Goal: Task Accomplishment & Management: Manage account settings

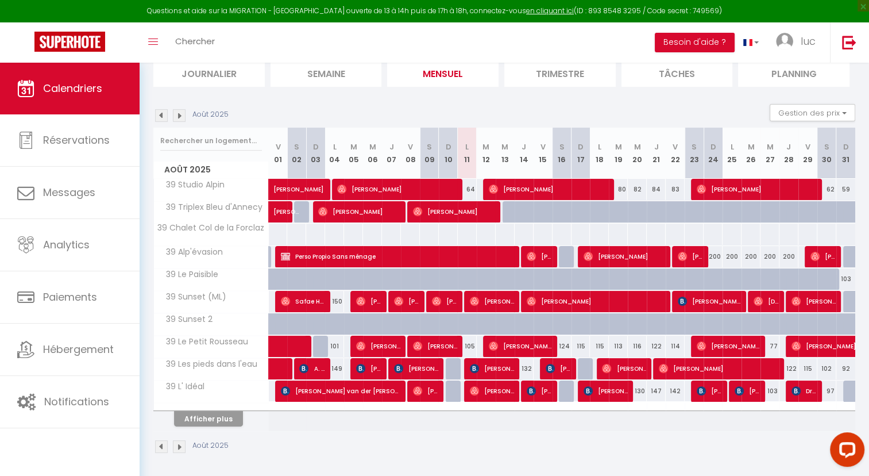
click at [177, 110] on img at bounding box center [179, 115] width 13 height 13
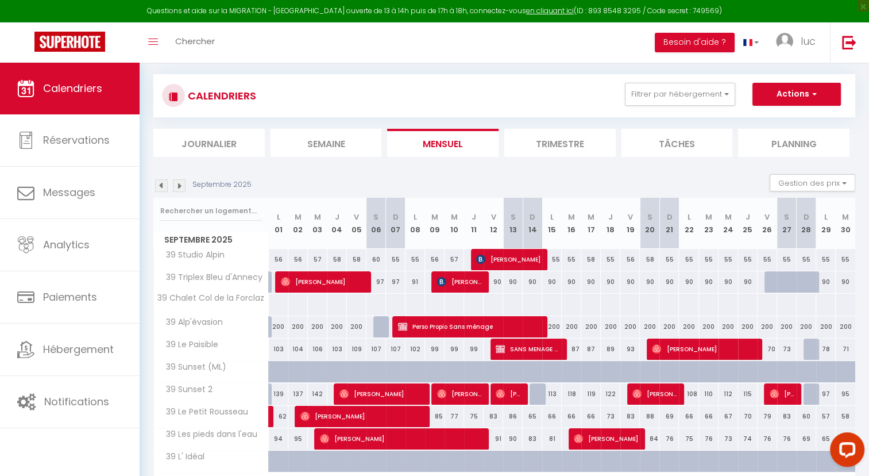
scroll to position [132, 0]
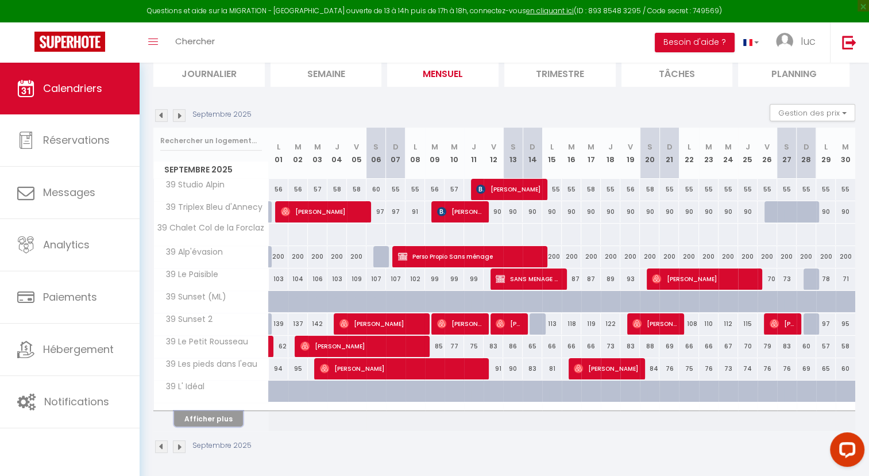
click at [223, 411] on button "Afficher plus" at bounding box center [208, 419] width 69 height 16
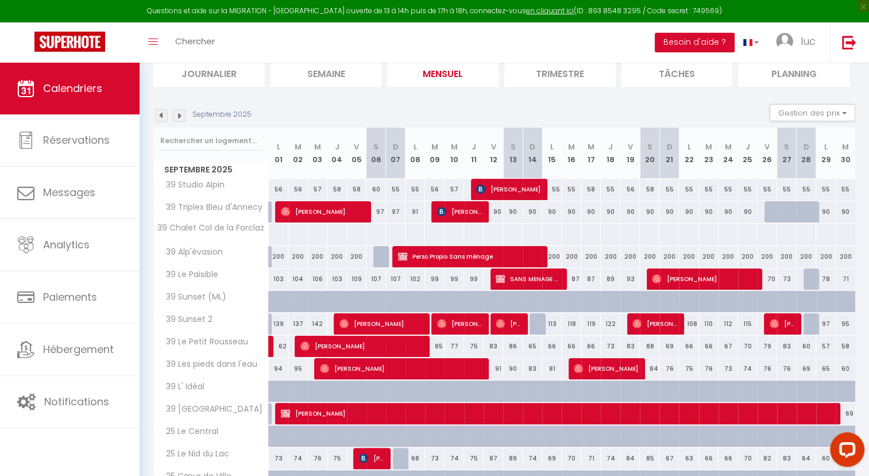
scroll to position [355, 0]
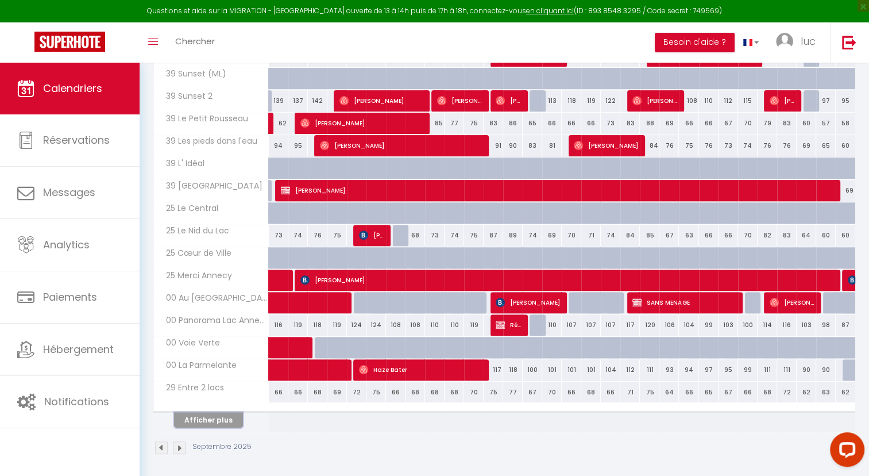
click at [223, 414] on button "Afficher plus" at bounding box center [208, 420] width 69 height 16
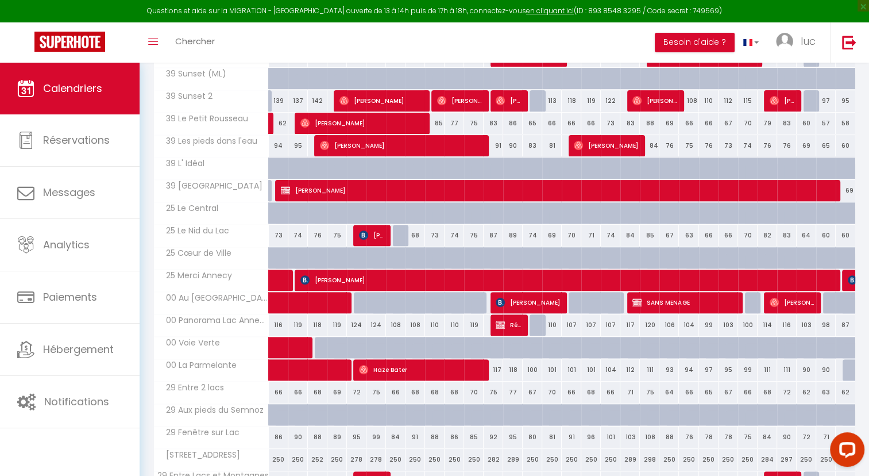
scroll to position [578, 0]
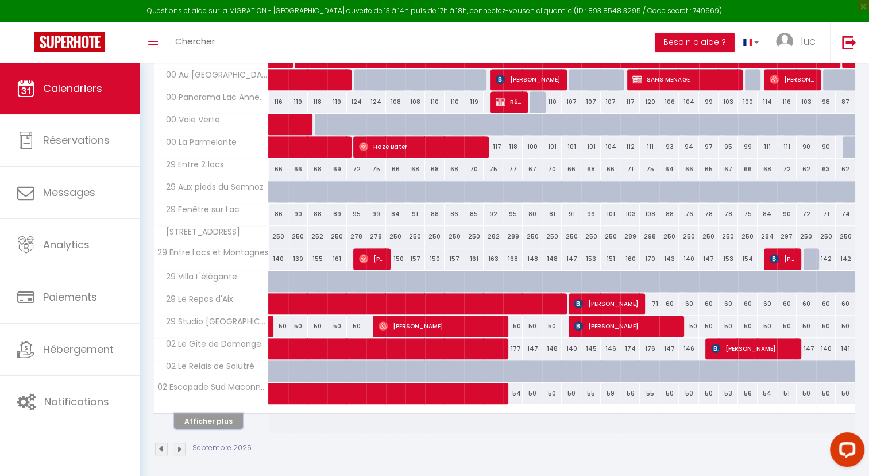
click at [226, 414] on button "Afficher plus" at bounding box center [208, 421] width 69 height 16
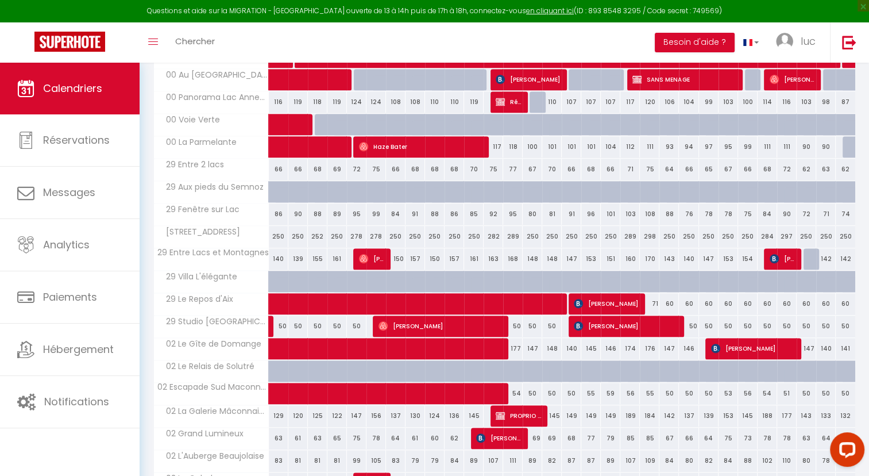
scroll to position [801, 0]
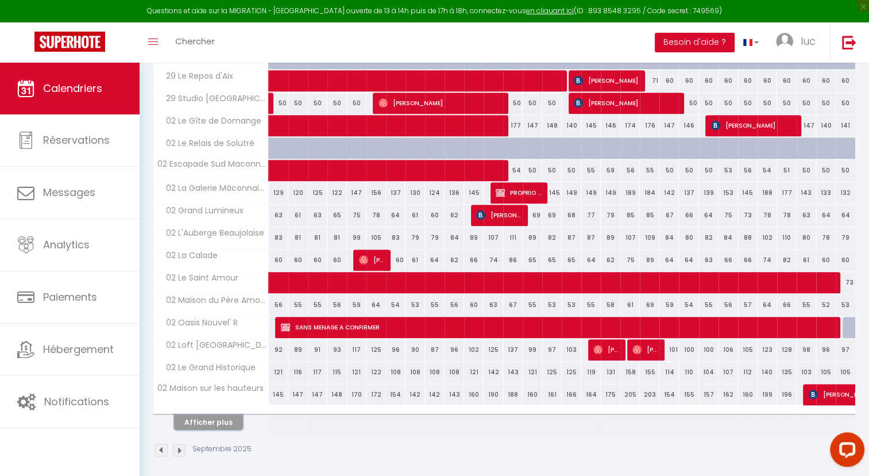
click at [227, 416] on button "Afficher plus" at bounding box center [208, 422] width 69 height 16
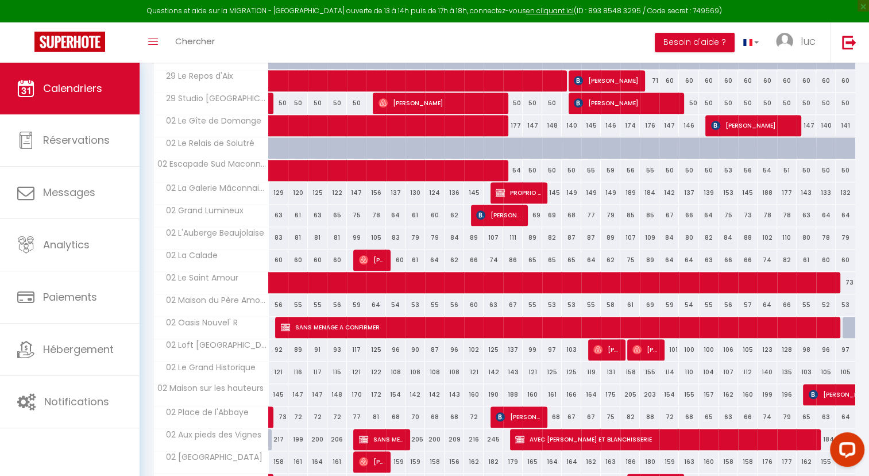
scroll to position [1023, 0]
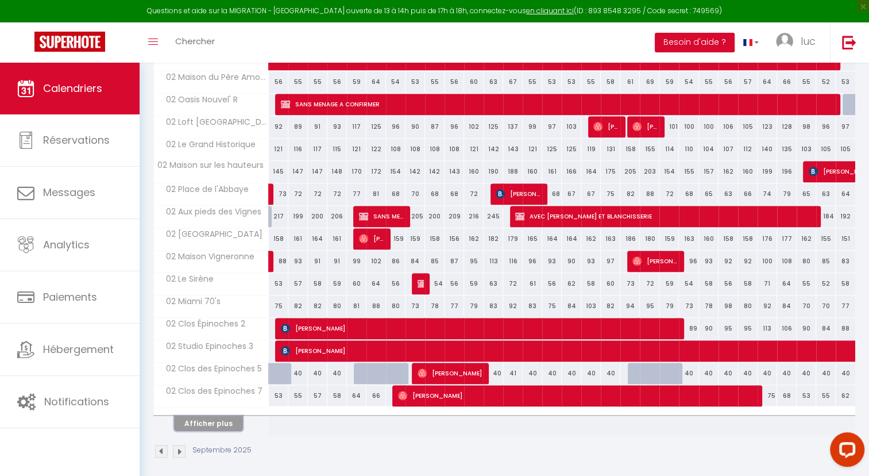
click at [222, 415] on button "Afficher plus" at bounding box center [208, 423] width 69 height 16
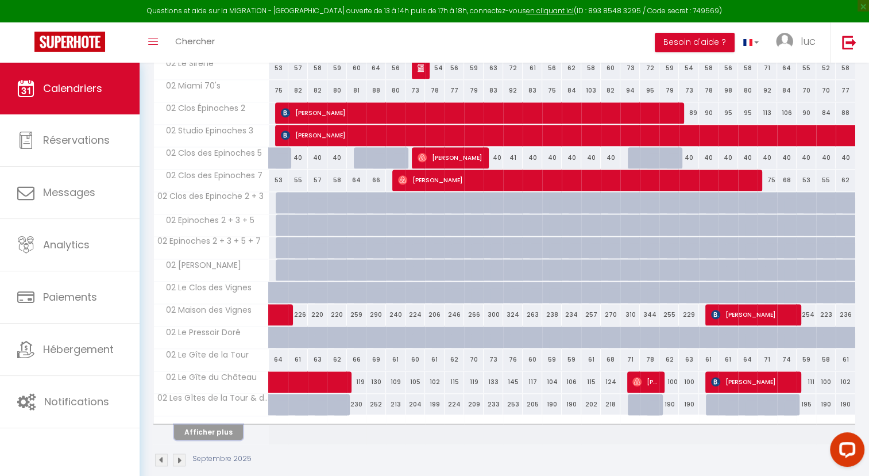
scroll to position [1246, 0]
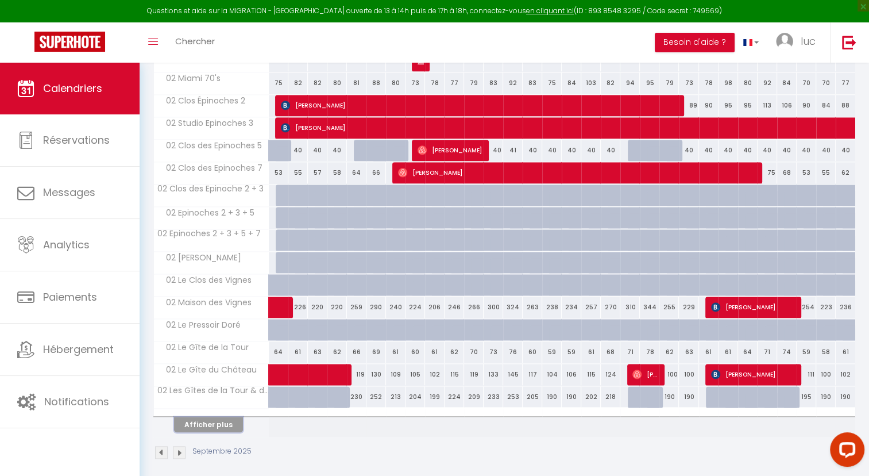
click at [211, 418] on button "Afficher plus" at bounding box center [208, 424] width 69 height 16
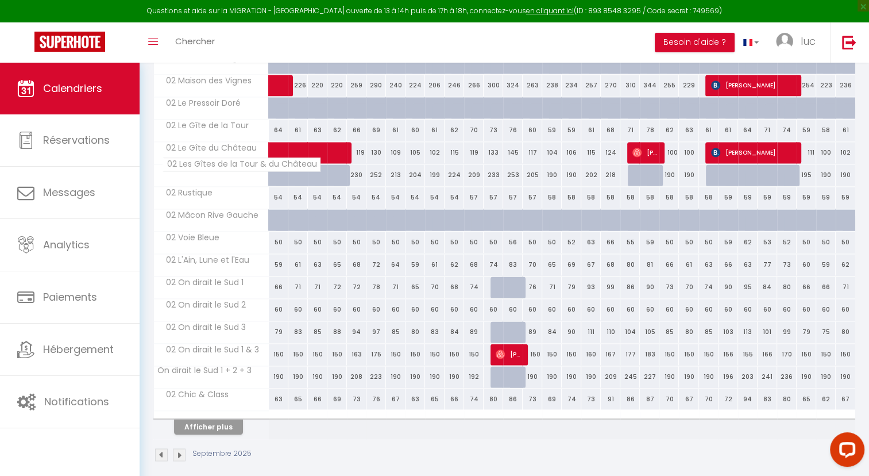
scroll to position [1469, 0]
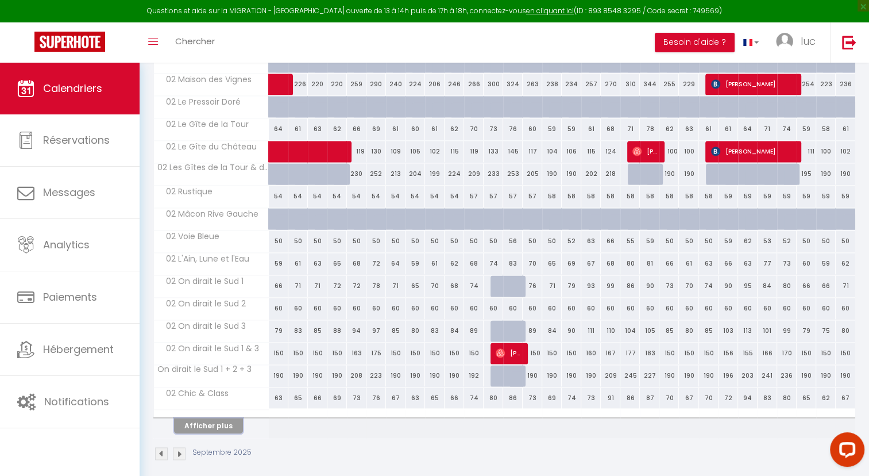
click at [225, 418] on button "Afficher plus" at bounding box center [208, 426] width 69 height 16
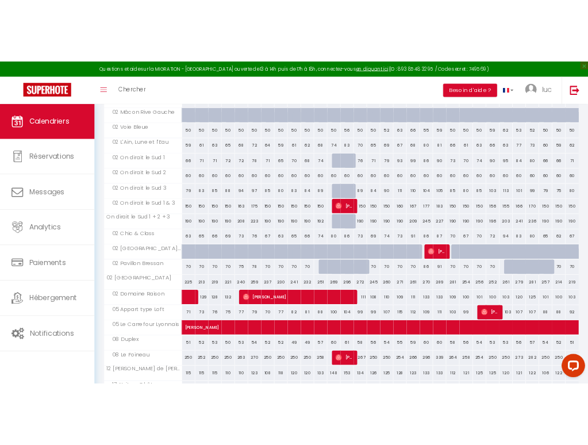
scroll to position [1609, 0]
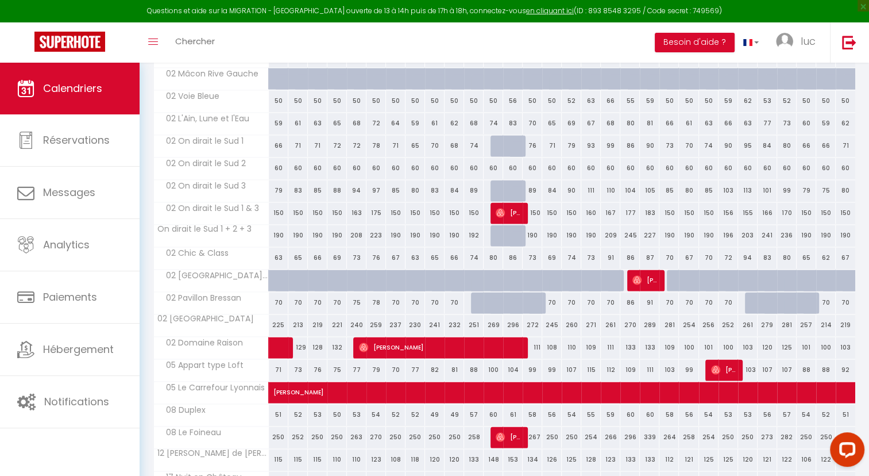
click at [457, 292] on div "70" at bounding box center [455, 302] width 20 height 21
select select "1"
type input "Mer 10 Septembre 2025"
type input "Jeu 11 Septembre 2025"
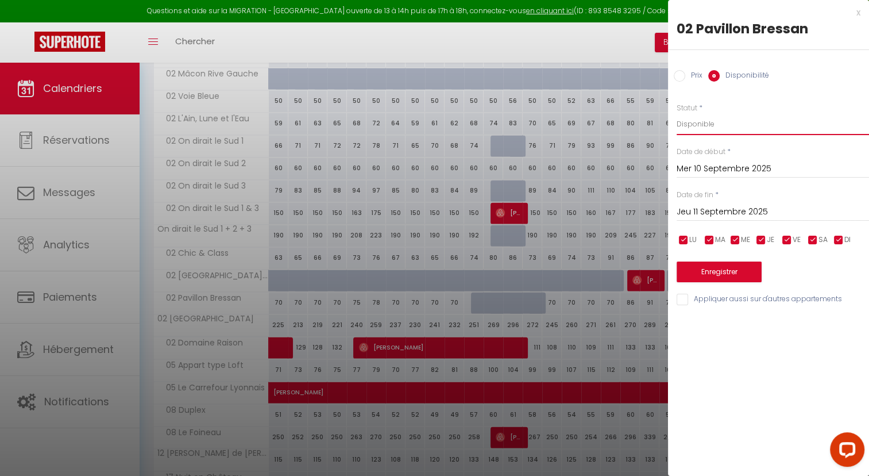
click at [726, 123] on select "Disponible Indisponible" at bounding box center [773, 124] width 192 height 22
select select "0"
click at [677, 113] on select "Disponible Indisponible" at bounding box center [773, 124] width 192 height 22
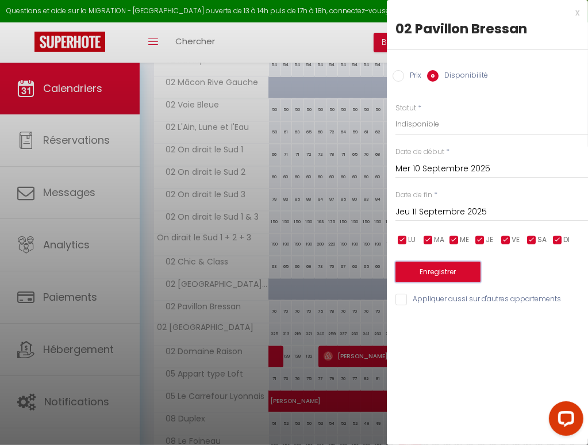
click at [443, 272] on button "Enregistrer" at bounding box center [437, 271] width 85 height 21
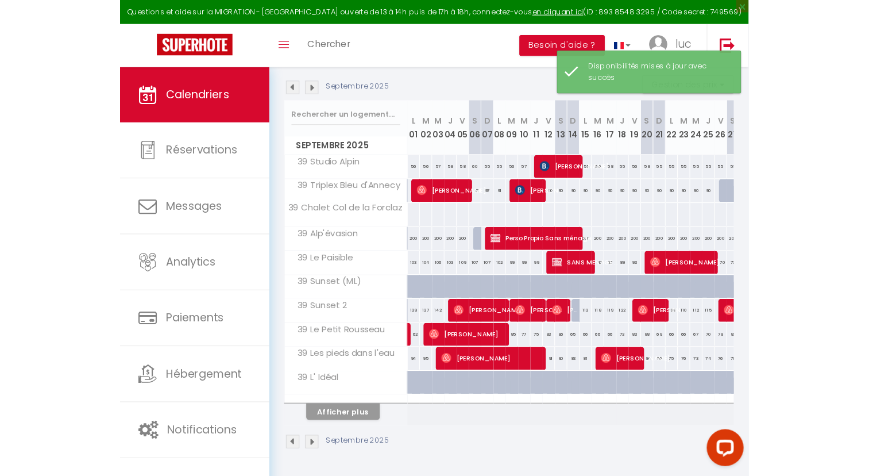
scroll to position [132, 0]
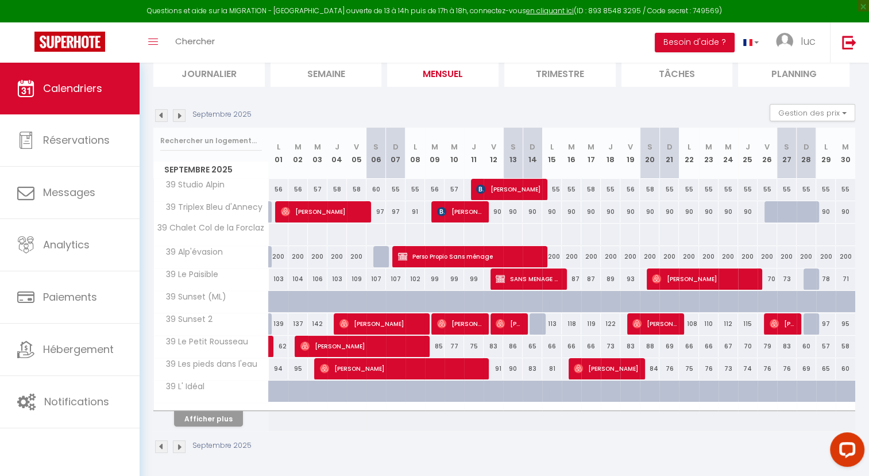
click at [162, 115] on img at bounding box center [161, 115] width 13 height 13
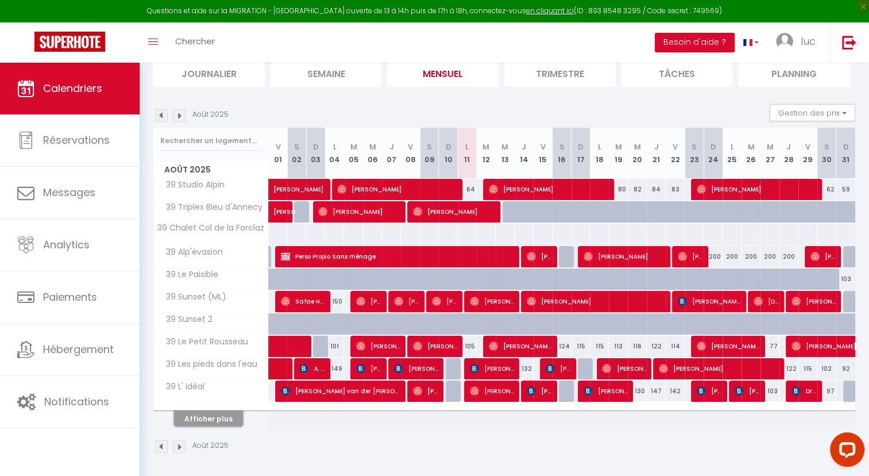
click at [222, 412] on button "Afficher plus" at bounding box center [208, 419] width 69 height 16
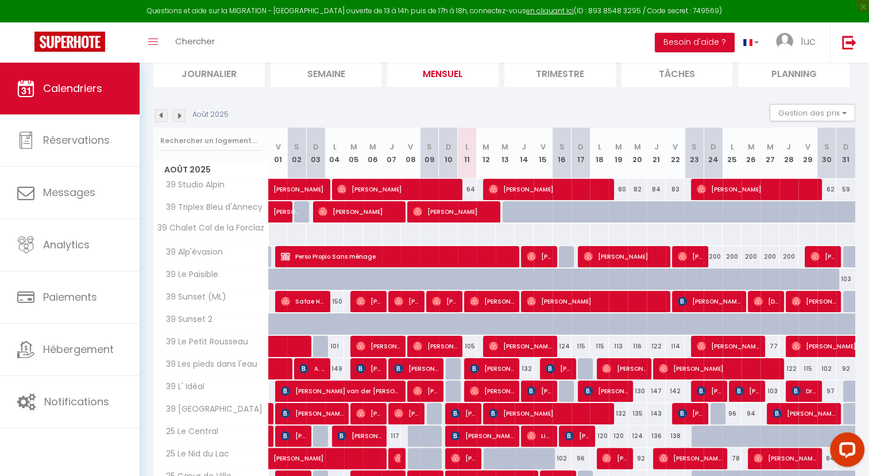
scroll to position [355, 0]
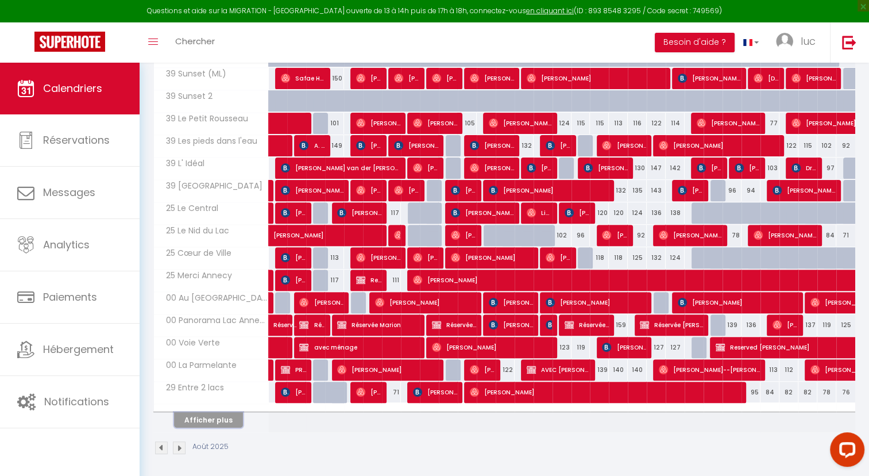
click at [223, 418] on button "Afficher plus" at bounding box center [208, 420] width 69 height 16
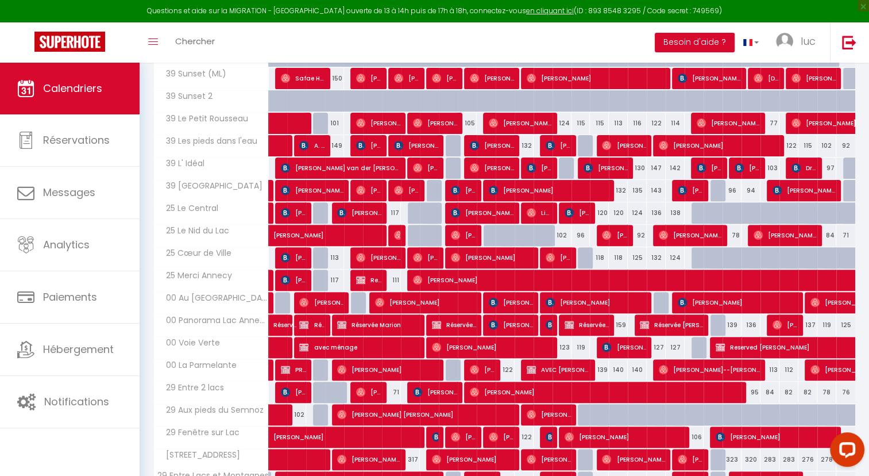
scroll to position [578, 0]
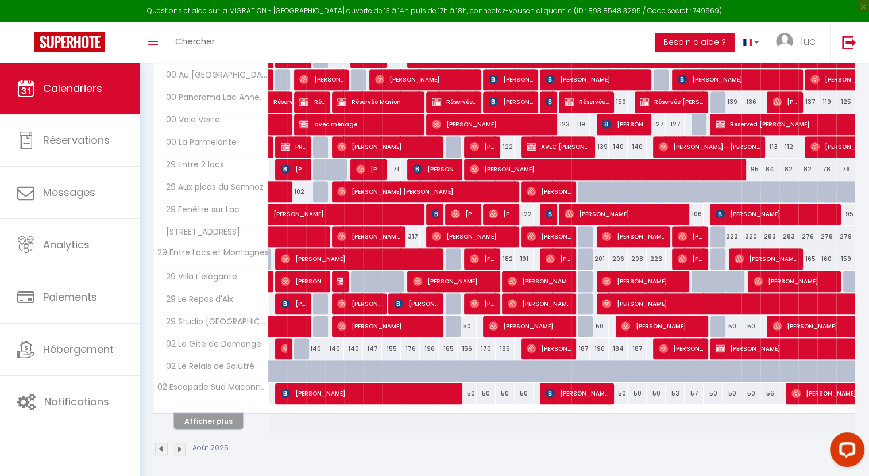
click at [221, 413] on button "Afficher plus" at bounding box center [208, 421] width 69 height 16
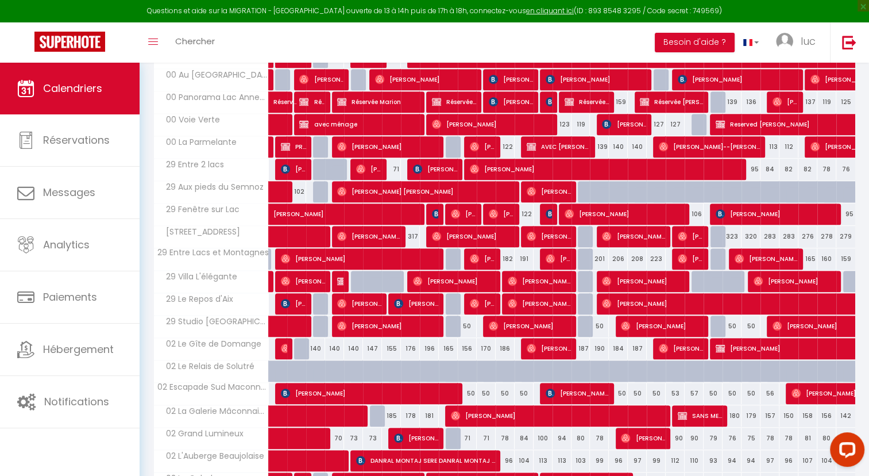
scroll to position [801, 0]
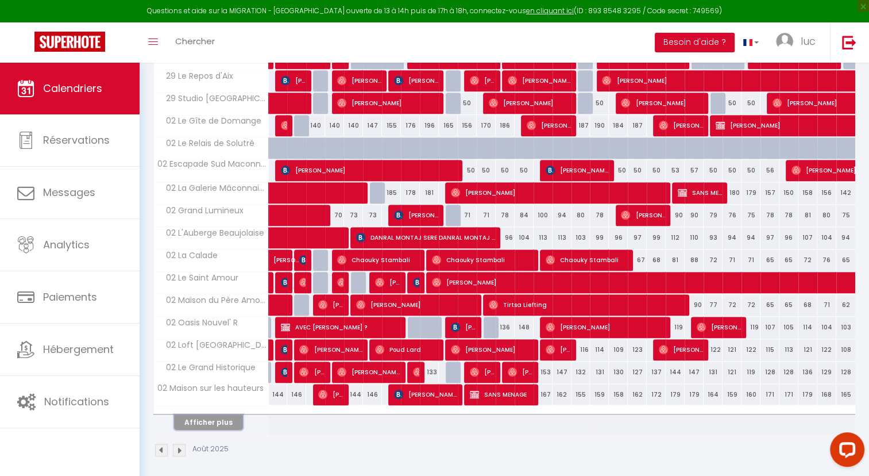
click at [219, 418] on button "Afficher plus" at bounding box center [208, 422] width 69 height 16
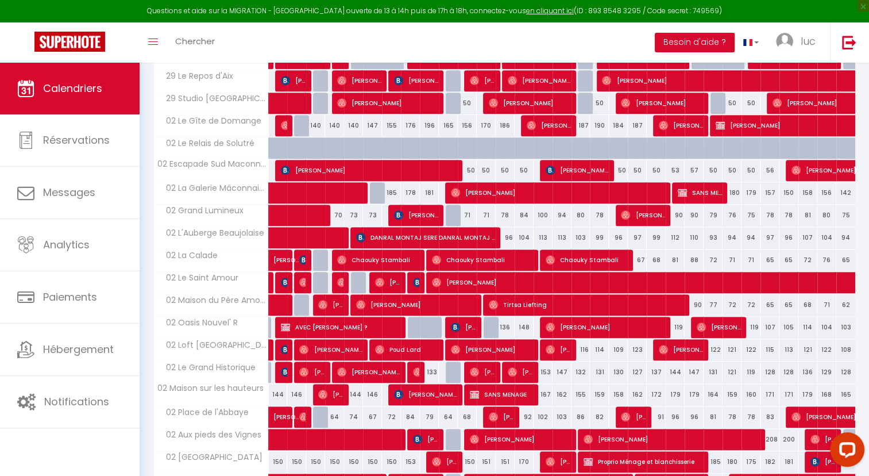
scroll to position [1023, 0]
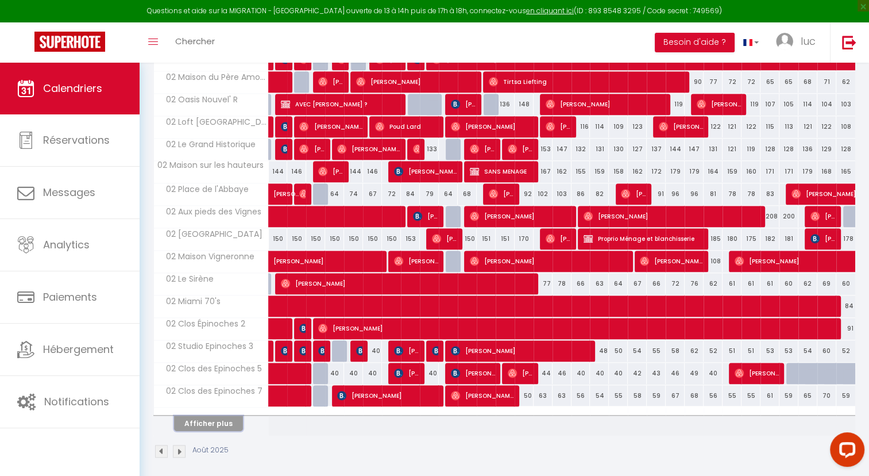
click at [222, 415] on button "Afficher plus" at bounding box center [208, 423] width 69 height 16
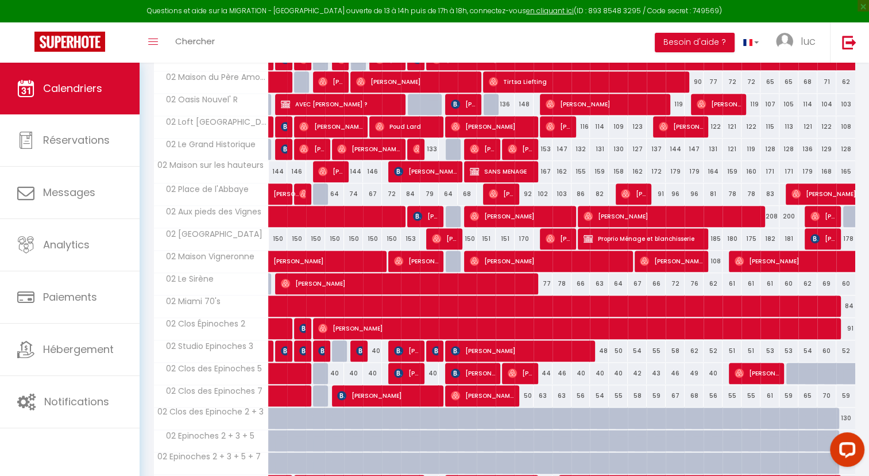
scroll to position [1246, 0]
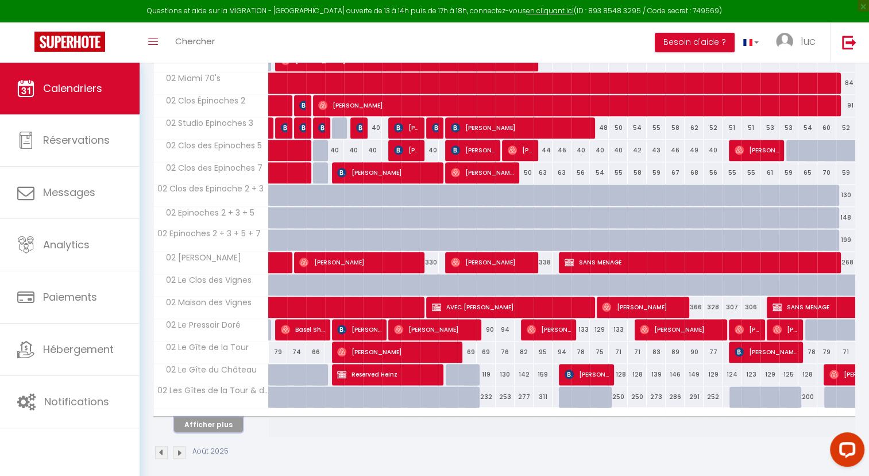
click at [222, 416] on button "Afficher plus" at bounding box center [208, 424] width 69 height 16
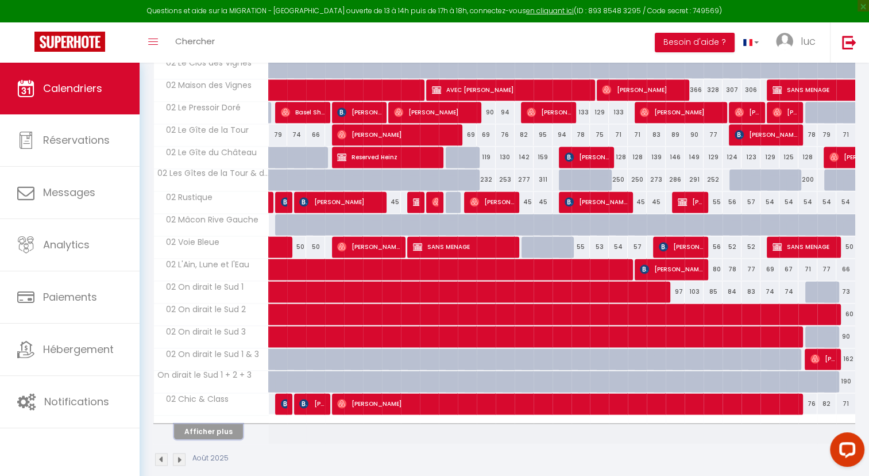
scroll to position [1469, 0]
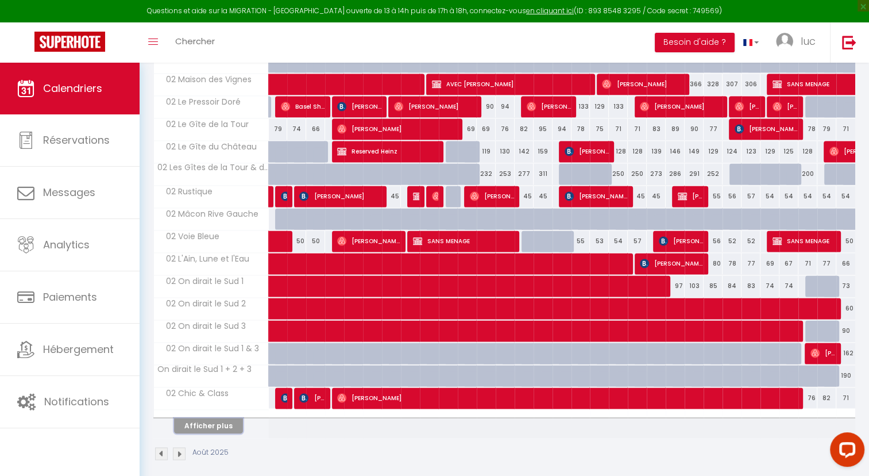
click at [227, 418] on button "Afficher plus" at bounding box center [208, 426] width 69 height 16
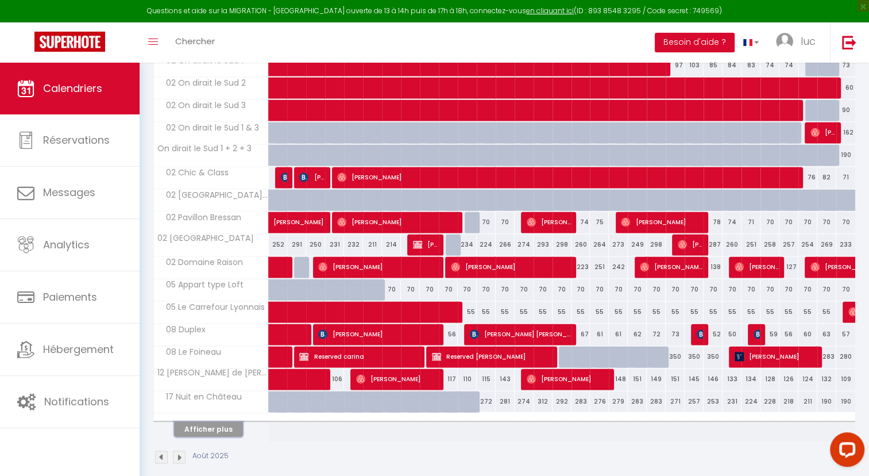
scroll to position [1692, 0]
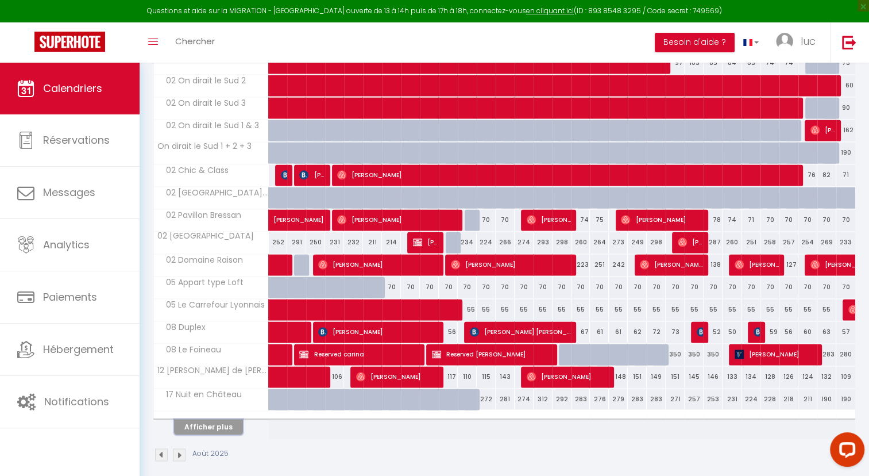
click at [224, 419] on button "Afficher plus" at bounding box center [208, 427] width 69 height 16
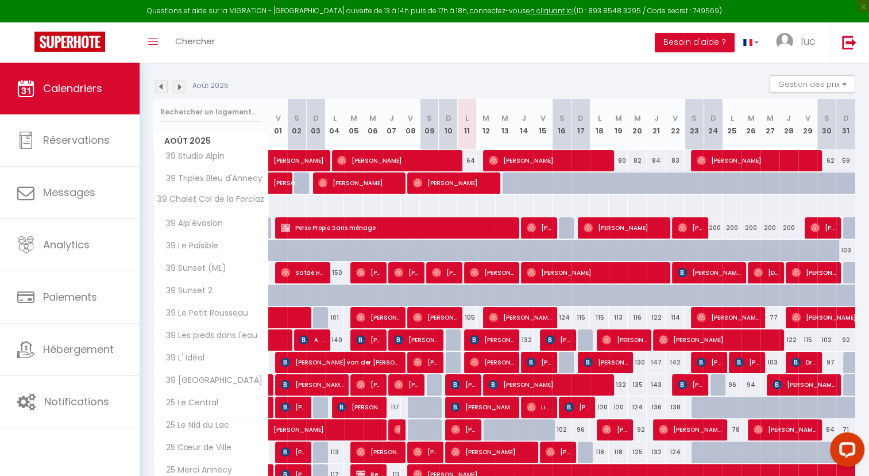
scroll to position [172, 0]
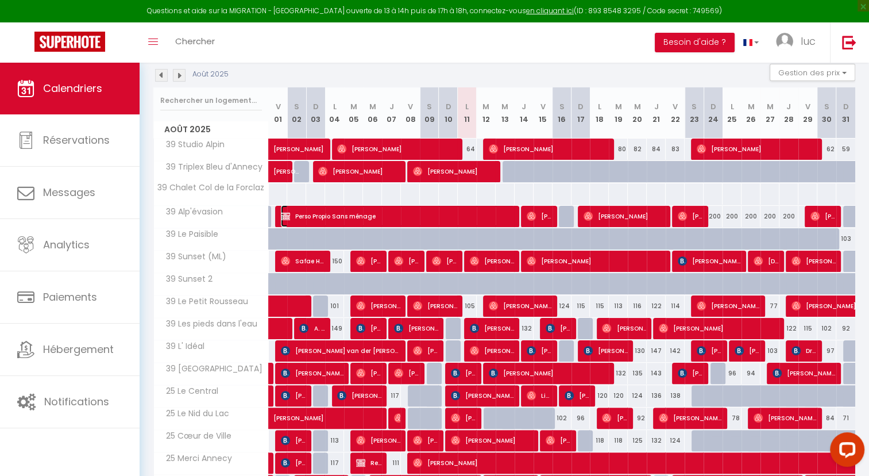
click at [446, 215] on span "Perso Propio Sans ménage" at bounding box center [398, 216] width 234 height 22
select select "KO"
select select
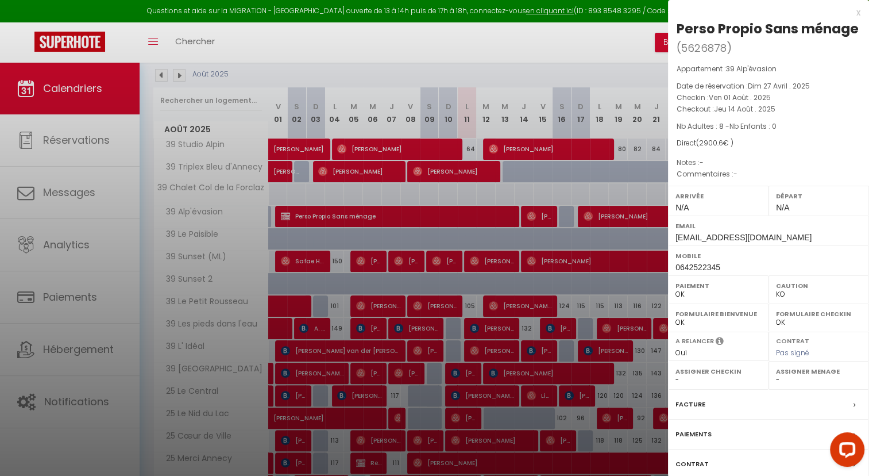
click at [246, 268] on div at bounding box center [434, 238] width 869 height 476
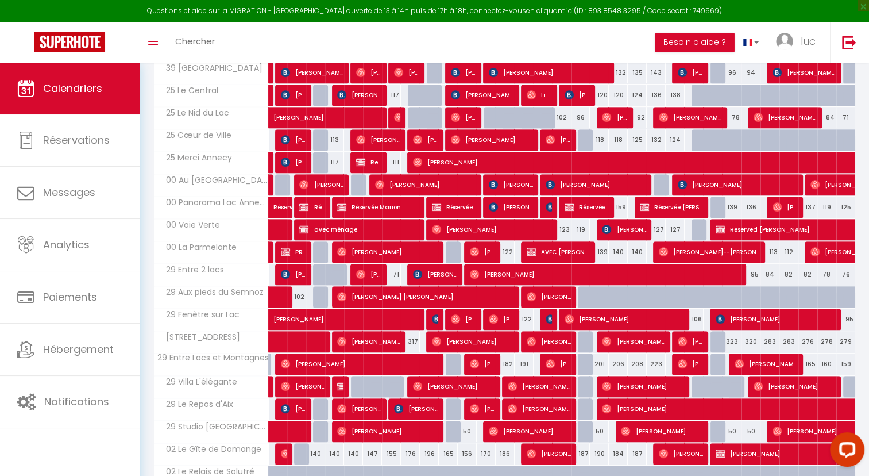
scroll to position [515, 0]
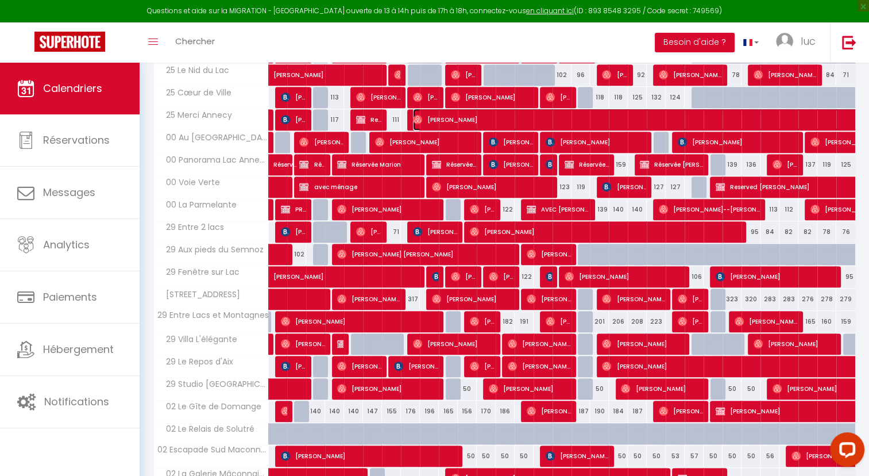
click at [487, 117] on span "[PERSON_NAME]" at bounding box center [743, 120] width 660 height 22
select select "OK"
select select "1"
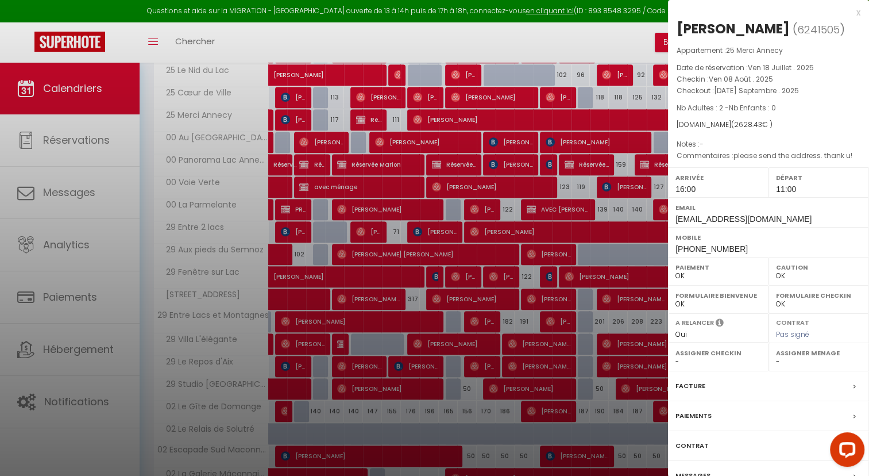
click at [314, 166] on div at bounding box center [434, 238] width 869 height 476
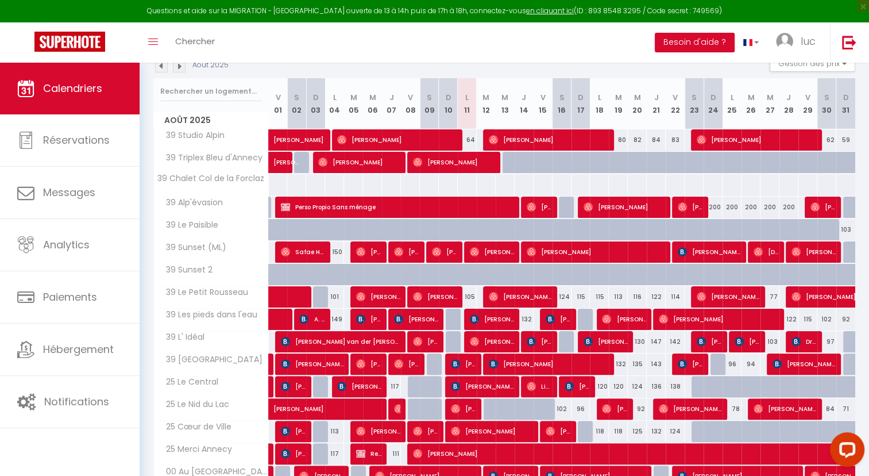
scroll to position [204, 0]
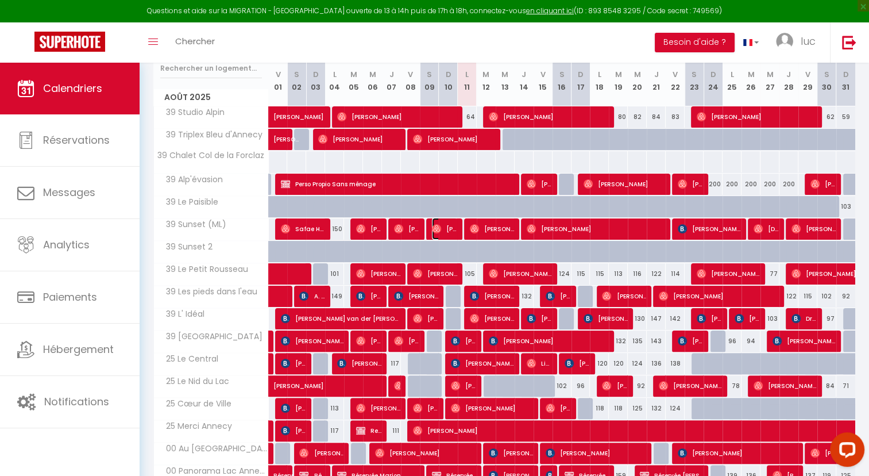
click at [443, 225] on span "[PERSON_NAME]" at bounding box center [444, 229] width 25 height 22
select select "28177"
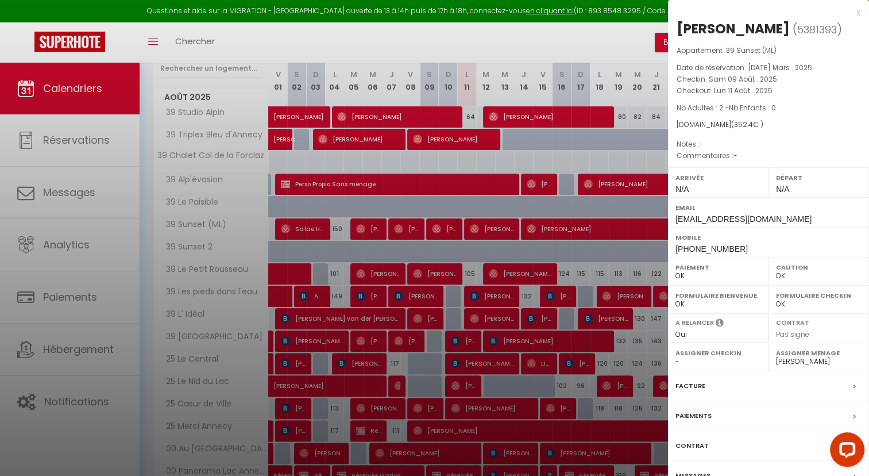
click at [443, 225] on div at bounding box center [434, 238] width 869 height 476
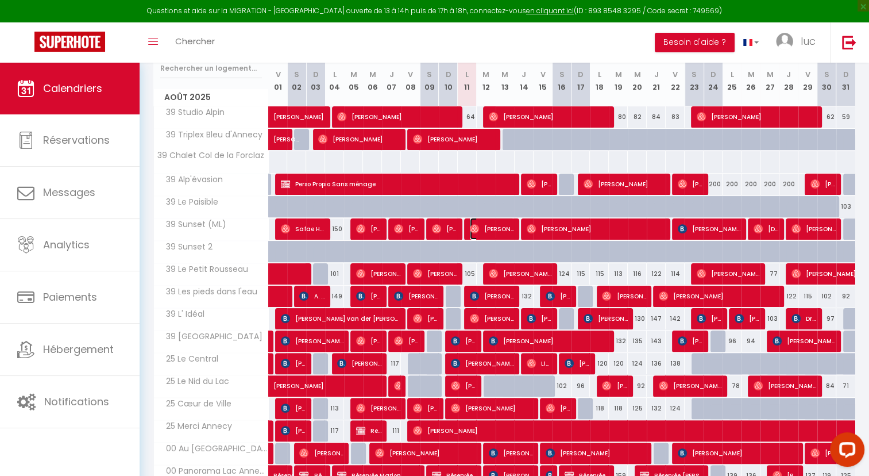
click at [492, 221] on span "[PERSON_NAME]" at bounding box center [492, 229] width 44 height 22
select select "1"
select select "45446"
